Goal: Information Seeking & Learning: Learn about a topic

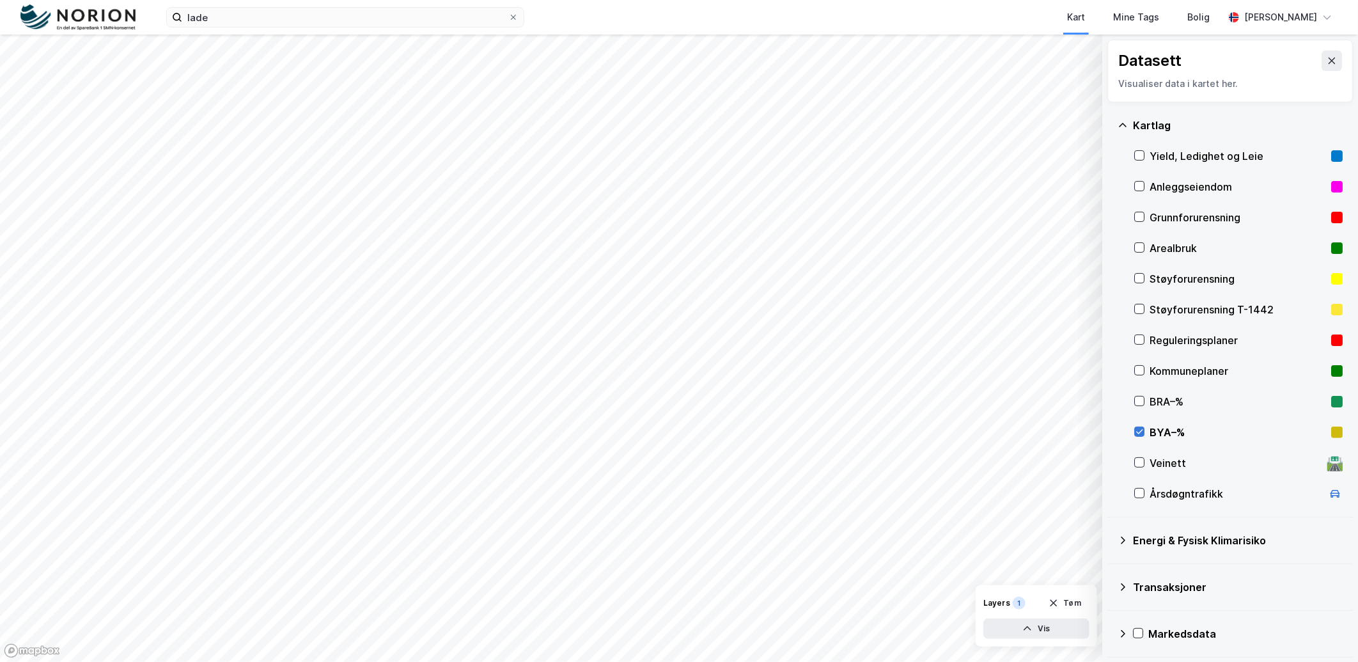
click at [1139, 429] on icon at bounding box center [1139, 431] width 9 height 9
click at [210, 10] on input "lade" at bounding box center [345, 17] width 326 height 19
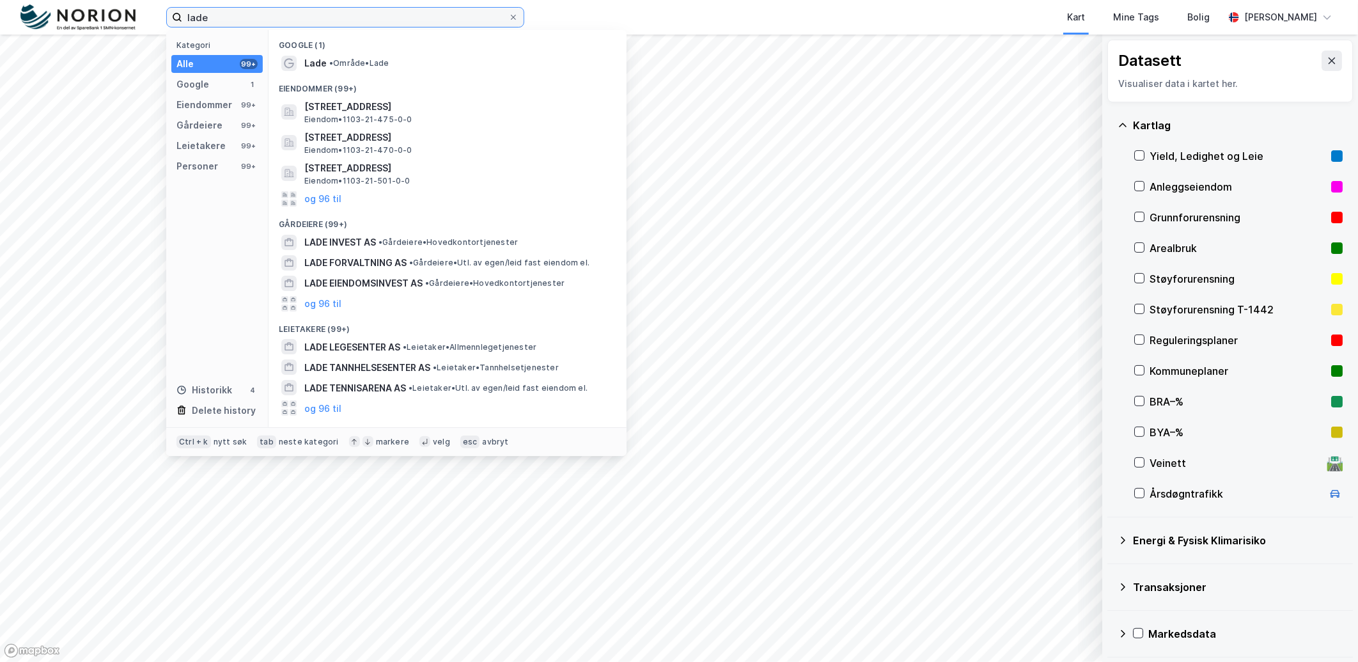
click at [210, 10] on input "lade" at bounding box center [345, 17] width 326 height 19
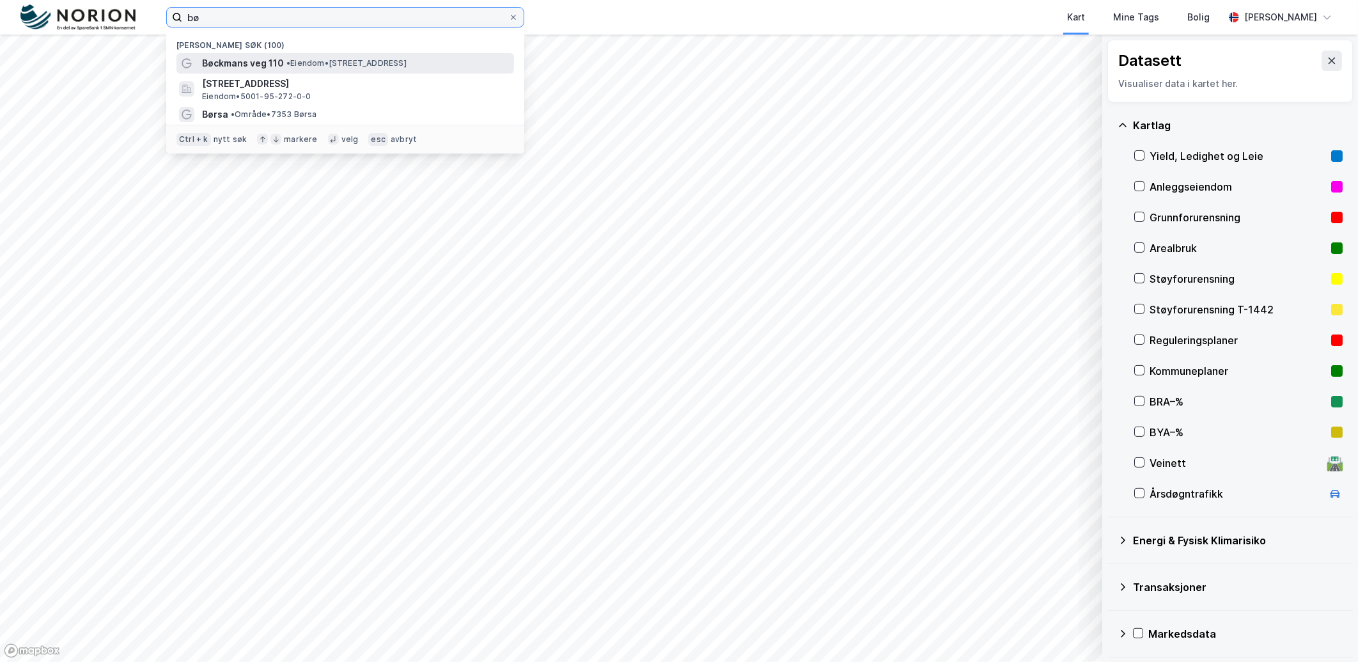
type input "bø"
click at [260, 58] on span "Bøckmans veg 110" at bounding box center [243, 63] width 82 height 15
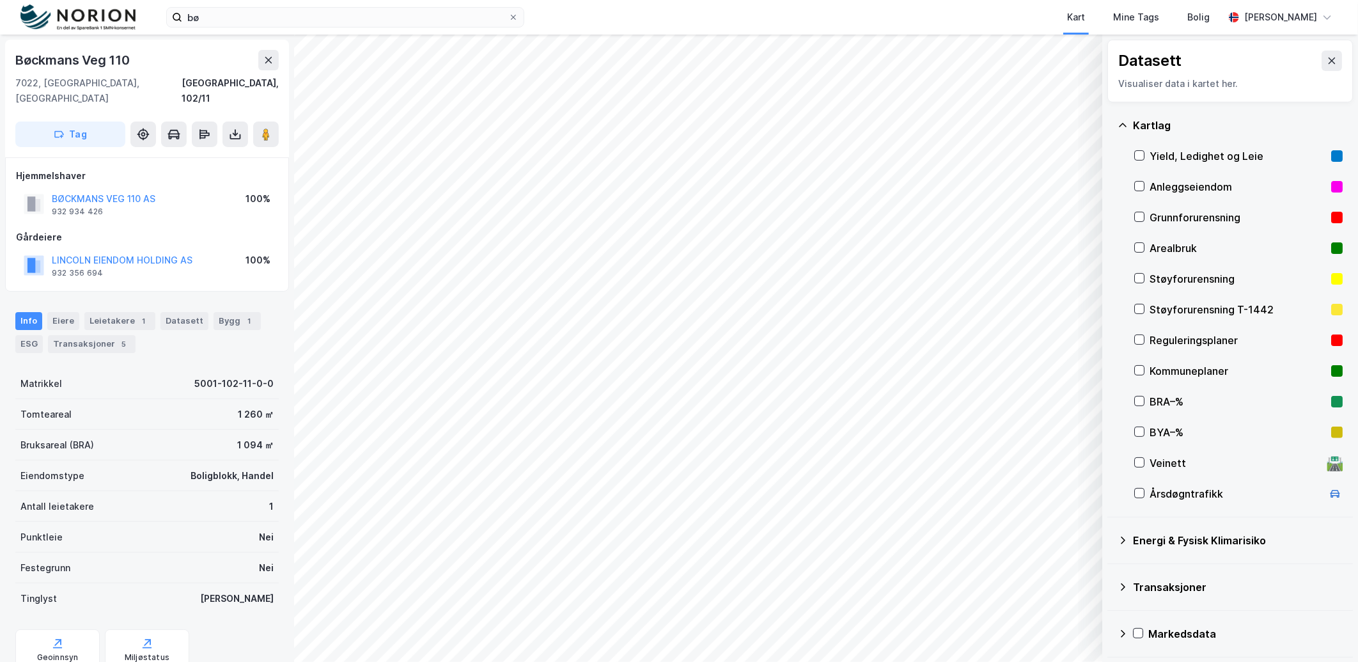
click at [1311, 70] on div "Datasett" at bounding box center [1230, 61] width 224 height 20
click at [1322, 68] on button at bounding box center [1332, 61] width 20 height 20
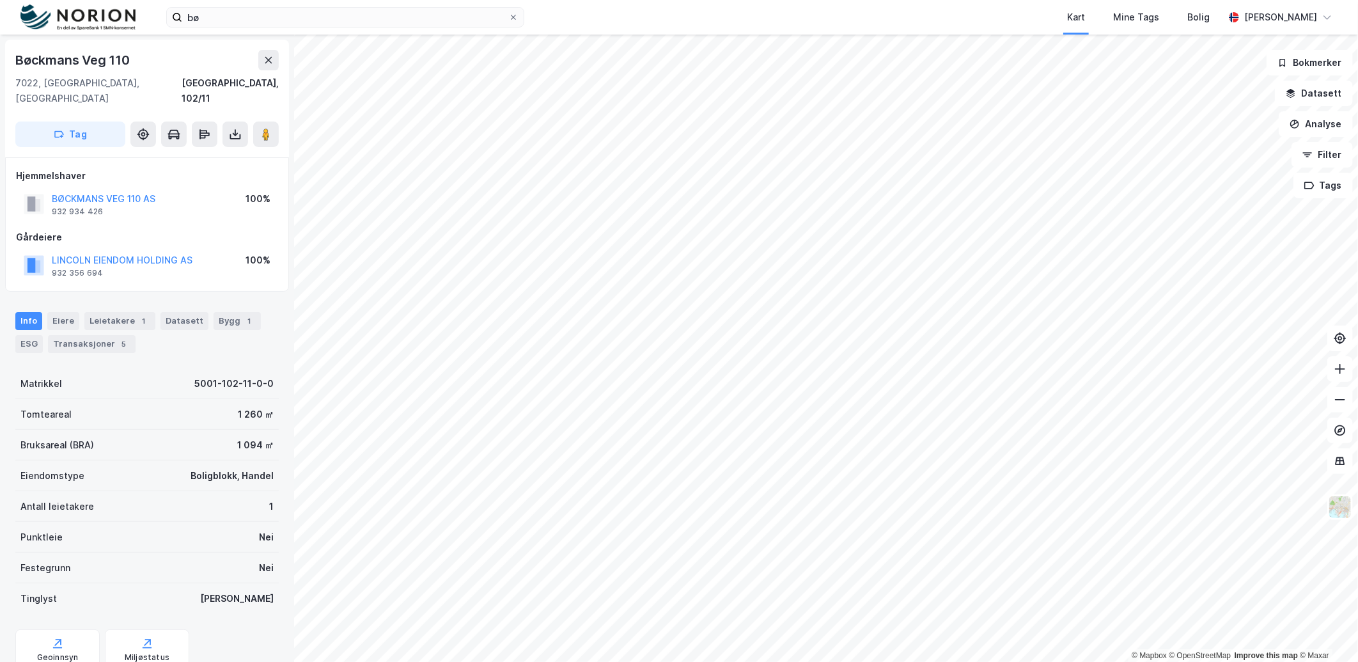
click at [201, 312] on div "Info [PERSON_NAME] 1 Datasett Bygg 1 ESG Transaksjoner 5" at bounding box center [146, 332] width 263 height 41
click at [214, 312] on div "Bygg 1" at bounding box center [237, 321] width 47 height 18
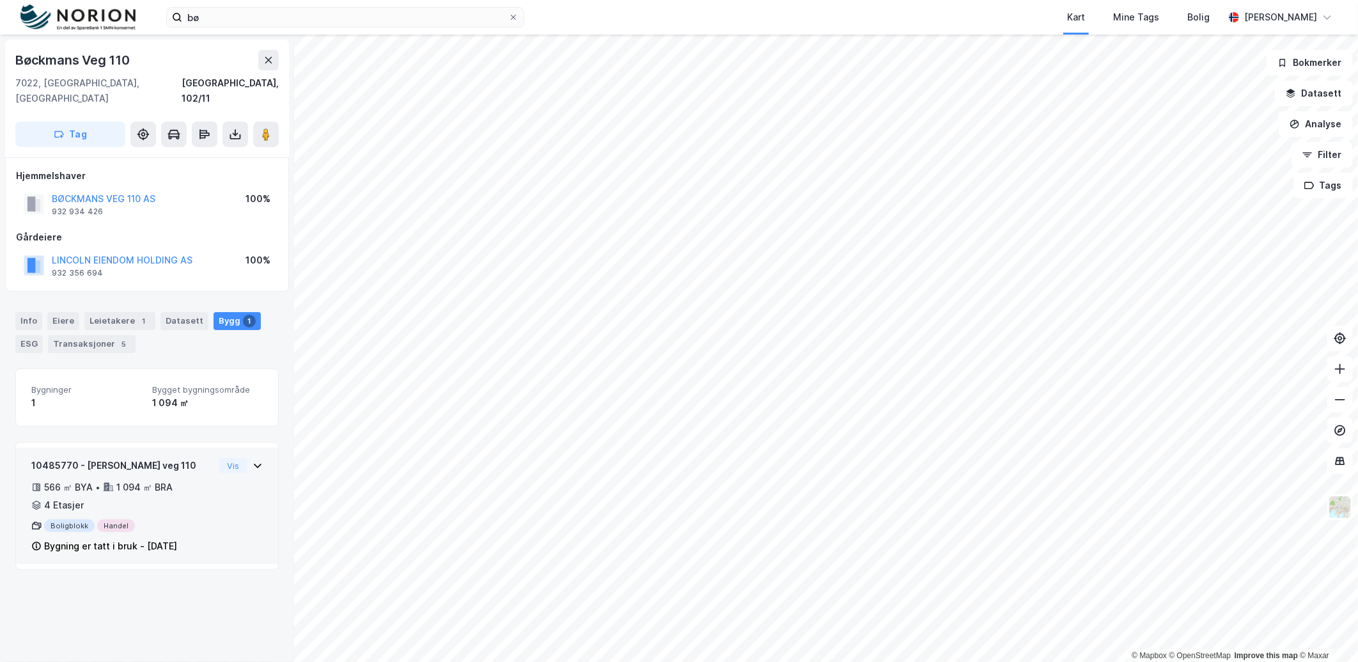
click at [200, 458] on div "10485770 - [PERSON_NAME] veg 110" at bounding box center [122, 465] width 182 height 15
click at [201, 458] on div "10485770 - [PERSON_NAME] veg 110" at bounding box center [122, 465] width 182 height 15
click at [173, 480] on div "566 ㎡ BYA • 1 094 ㎡ BRA • 4 Etasjer" at bounding box center [122, 496] width 182 height 33
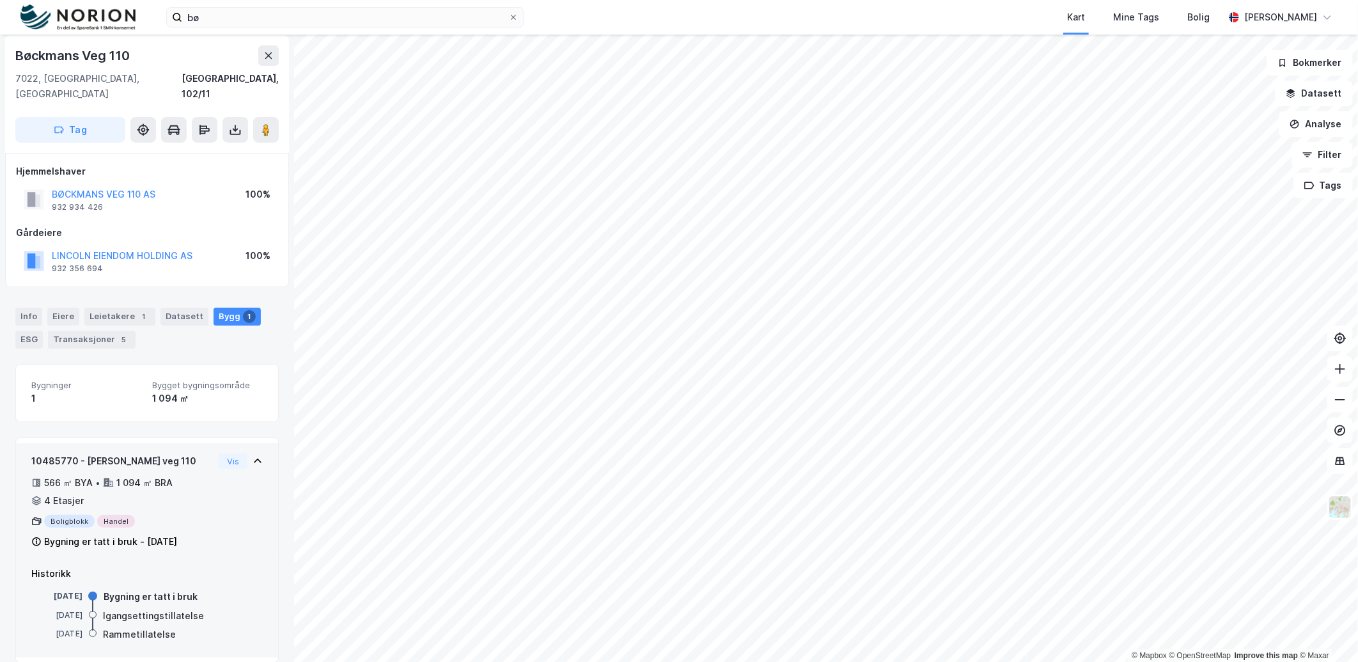
scroll to position [5, 0]
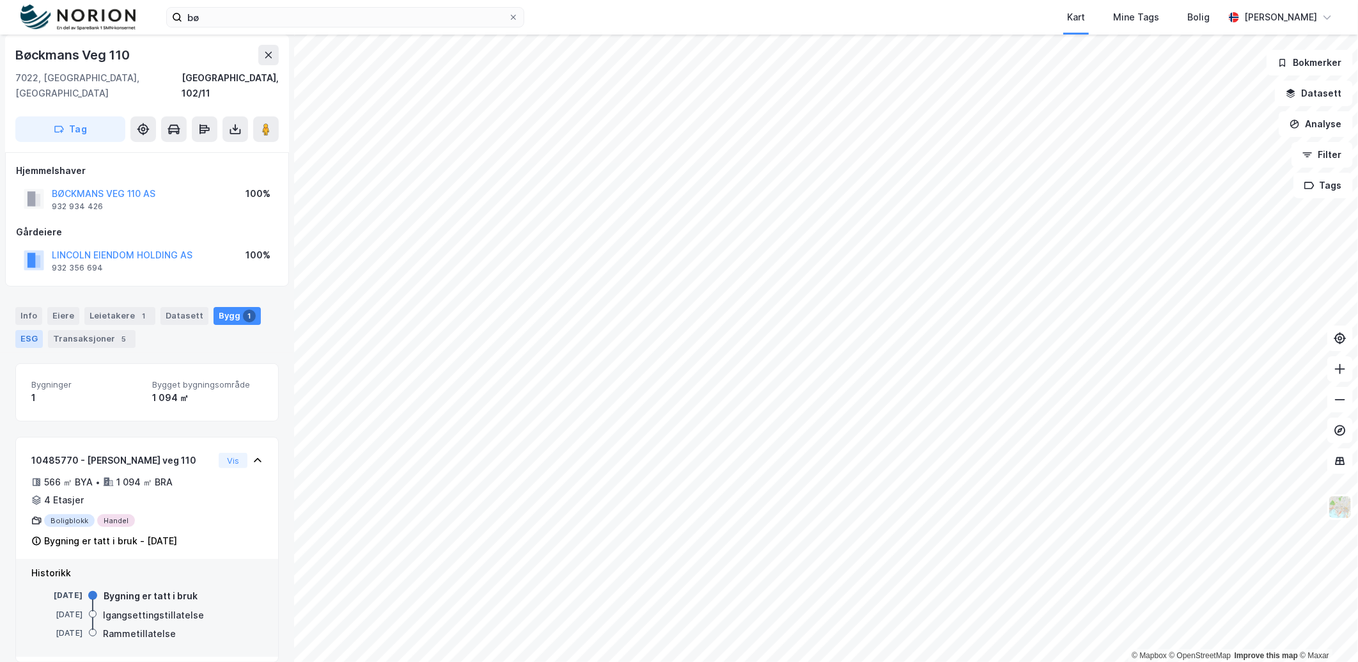
drag, startPoint x: 26, startPoint y: 301, endPoint x: 42, endPoint y: 315, distance: 20.8
click at [26, 307] on div "Info" at bounding box center [28, 316] width 27 height 18
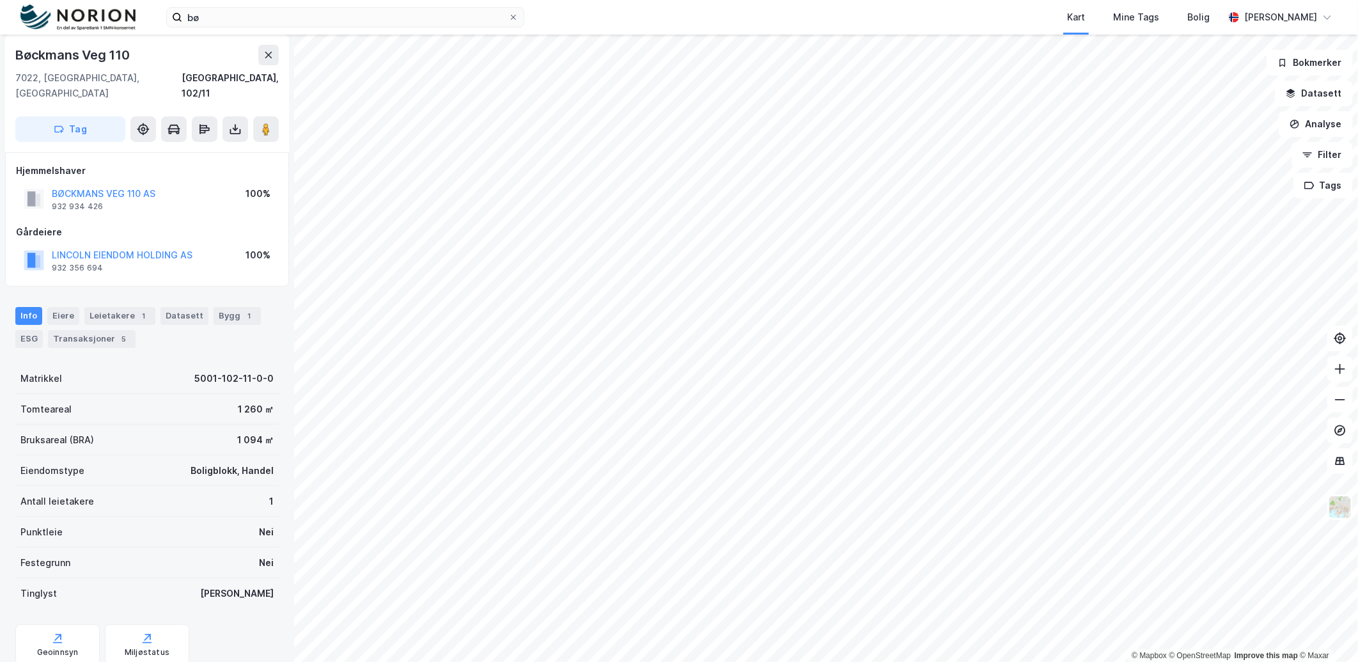
scroll to position [34, 0]
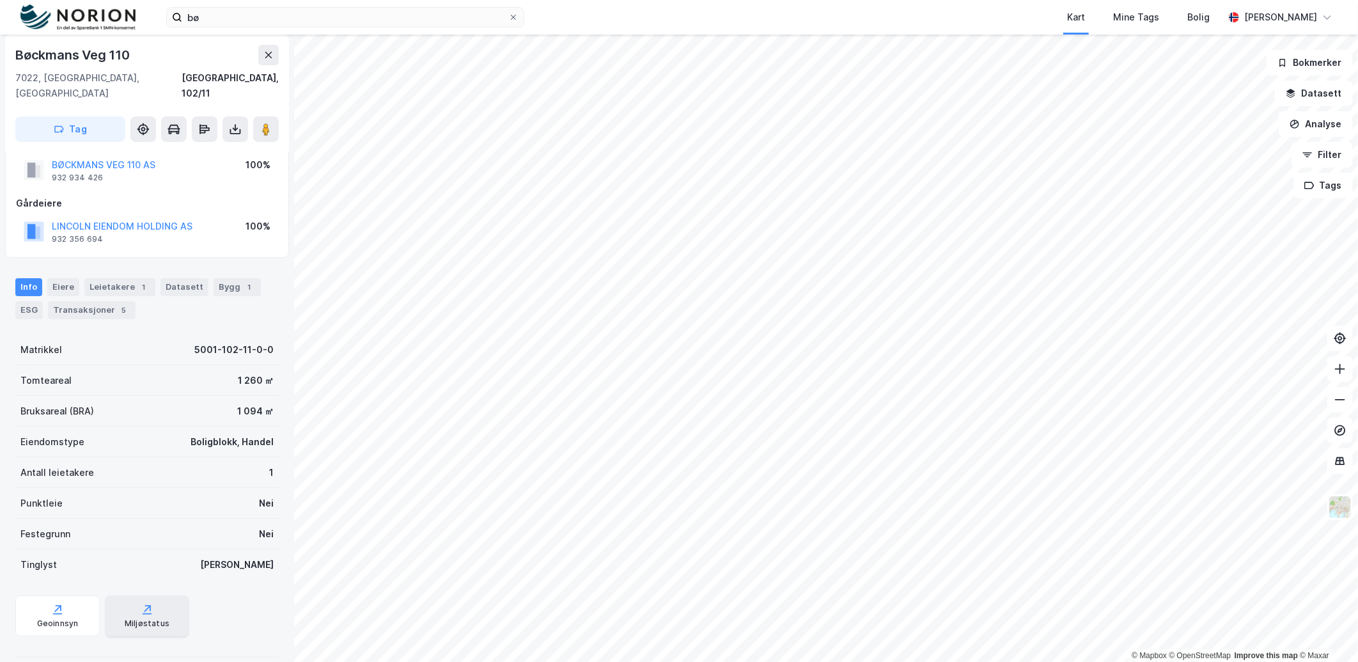
click at [141, 603] on icon at bounding box center [147, 609] width 13 height 13
